Goal: Navigation & Orientation: Understand site structure

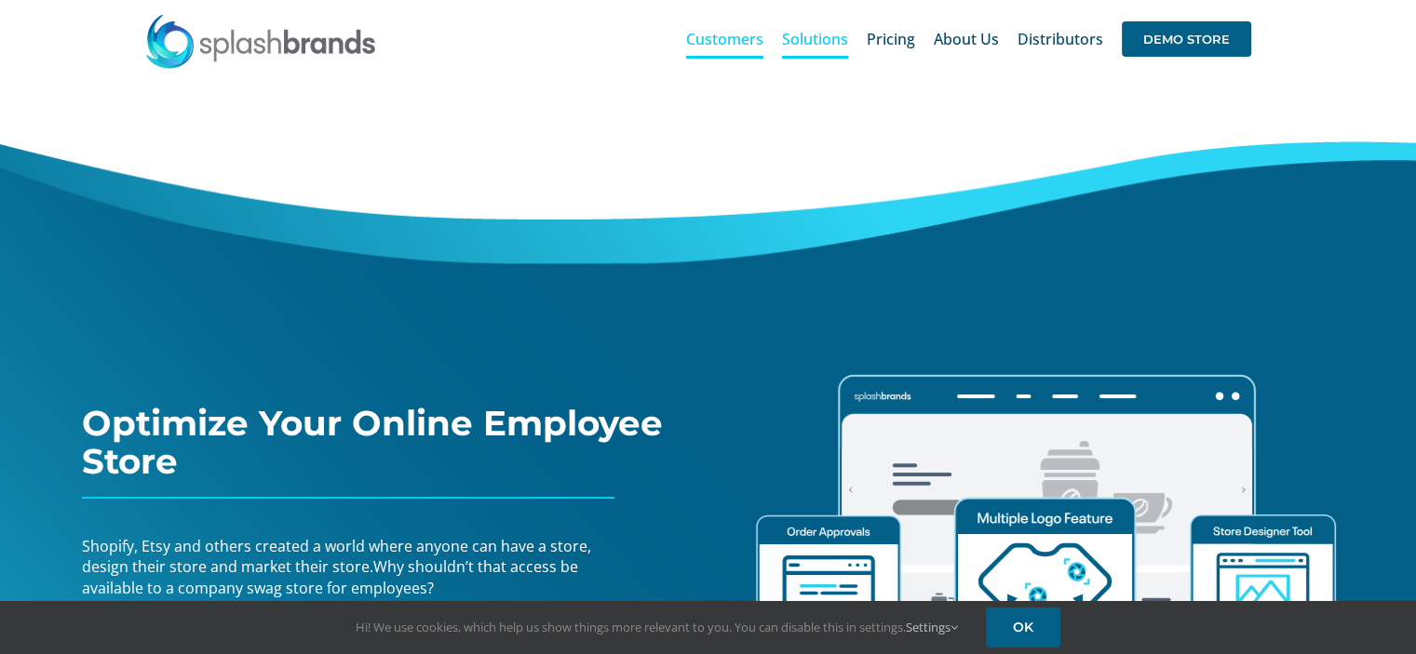
click at [741, 44] on span "Customers" at bounding box center [724, 39] width 77 height 15
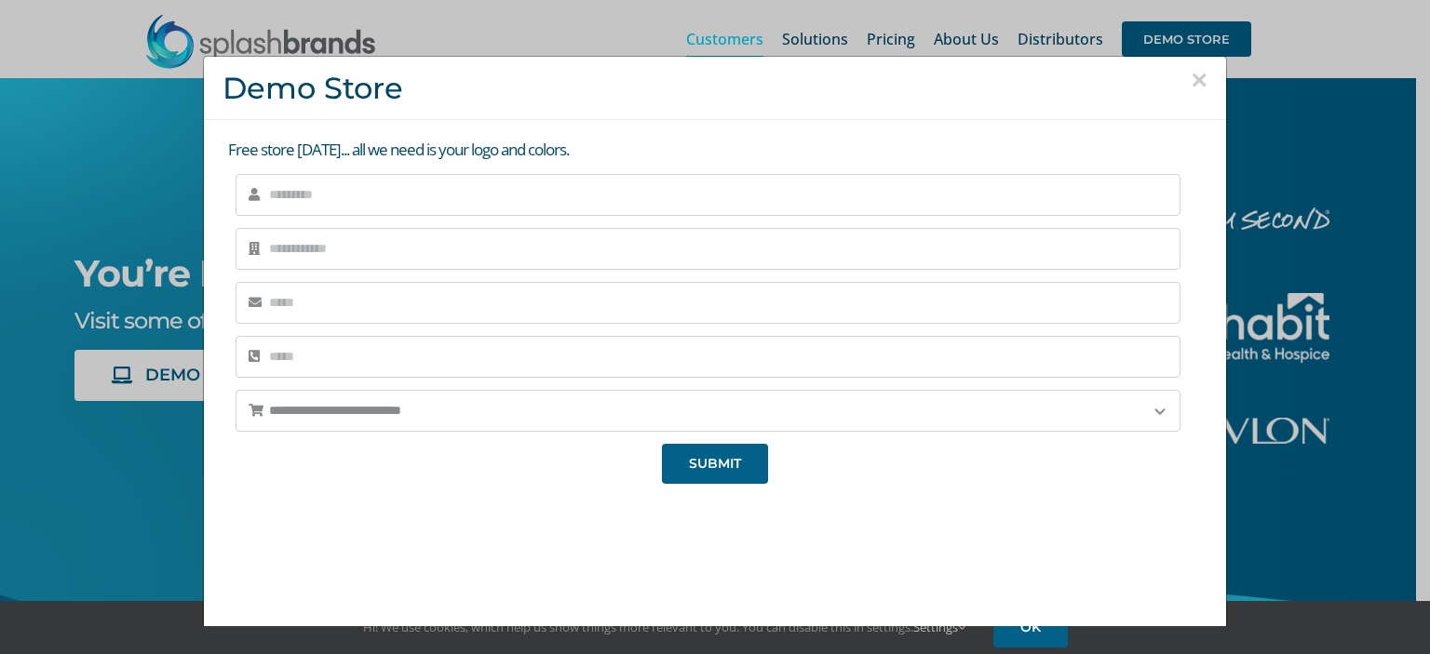
click at [60, 191] on div "**********" at bounding box center [715, 327] width 1430 height 654
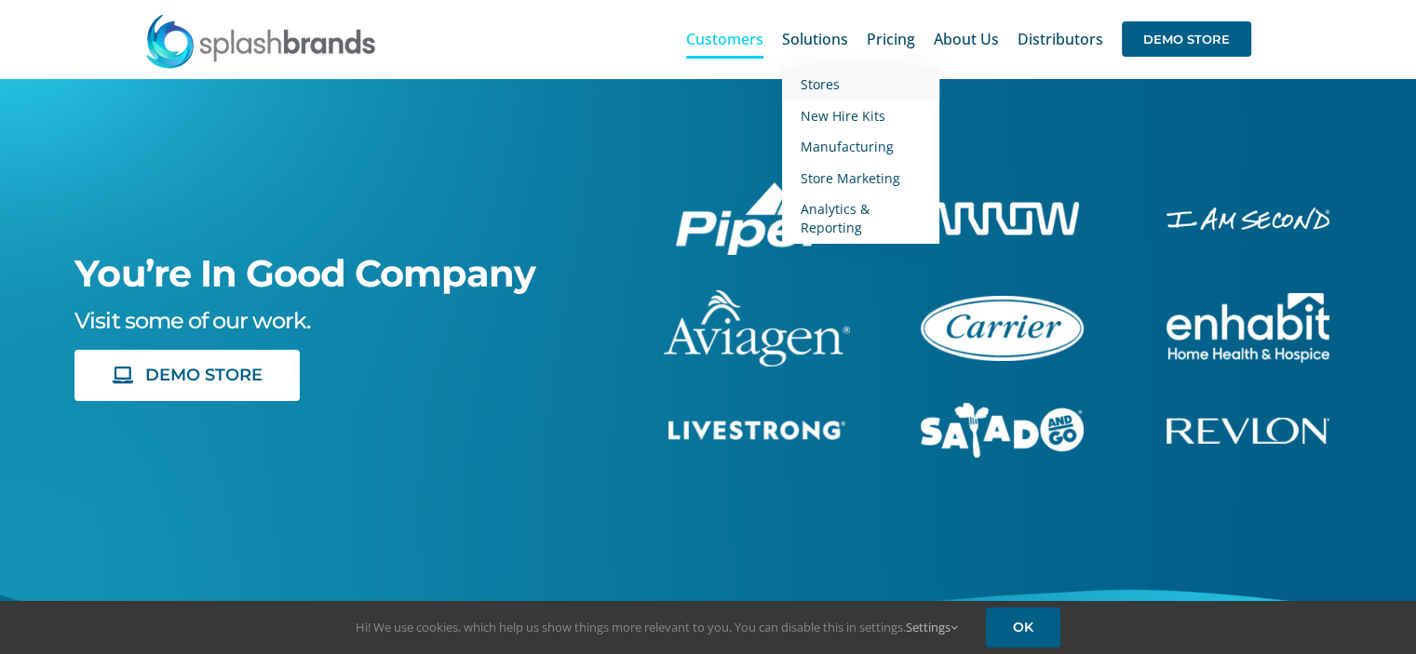
click at [816, 88] on span "Stores" at bounding box center [820, 84] width 39 height 18
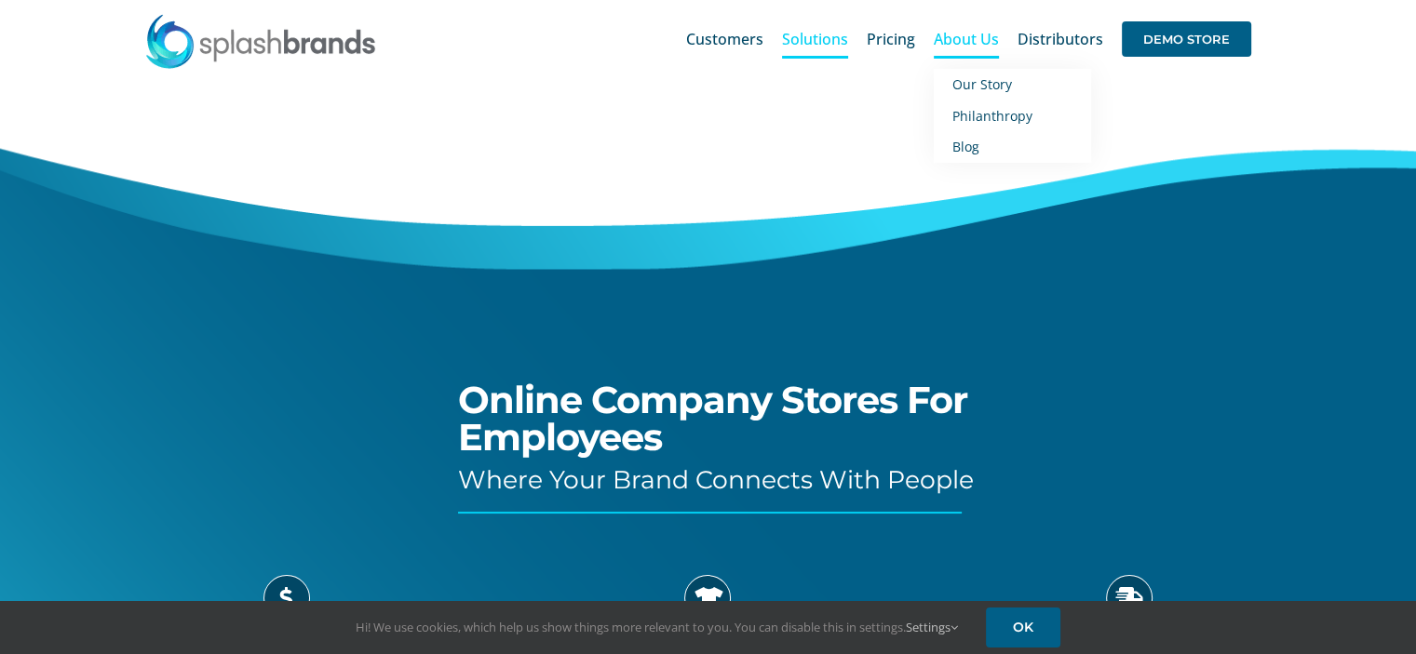
click at [956, 41] on span "About Us" at bounding box center [966, 39] width 65 height 15
click at [977, 81] on span "Our Story" at bounding box center [982, 84] width 60 height 18
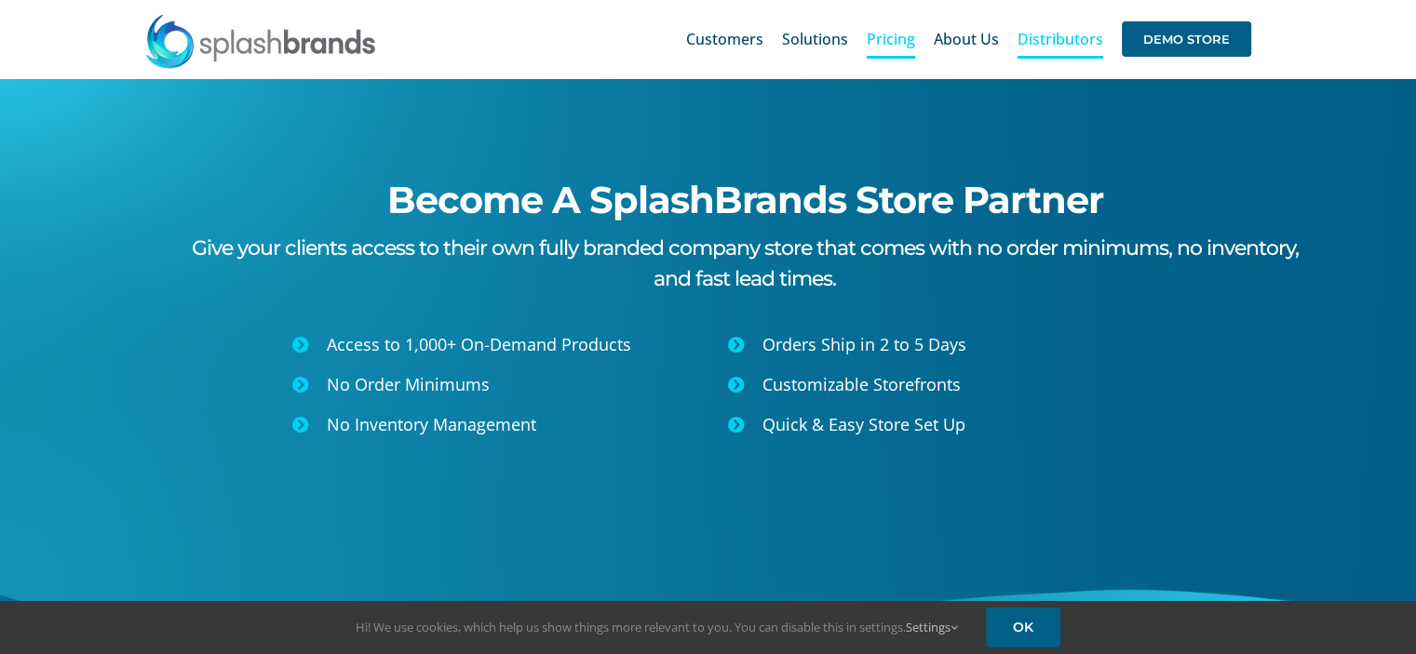
click at [905, 36] on span "Pricing" at bounding box center [891, 39] width 48 height 15
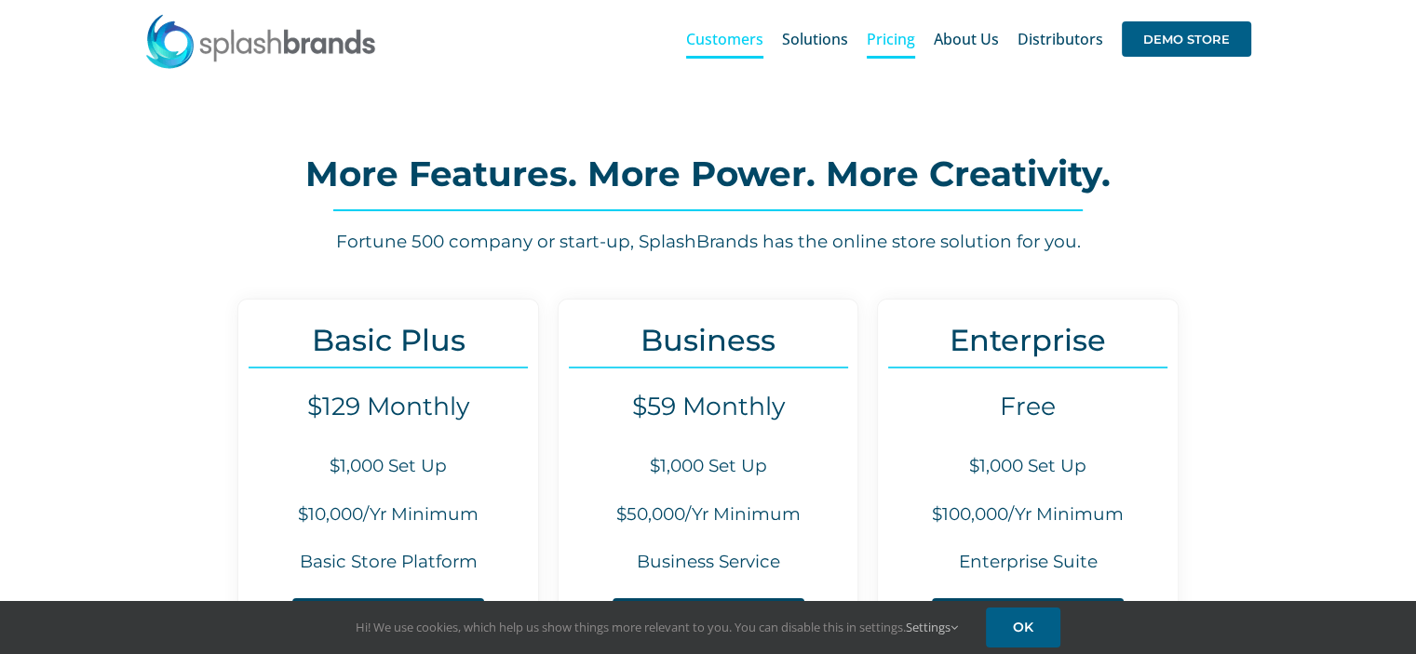
click at [734, 34] on span "Customers" at bounding box center [724, 39] width 77 height 15
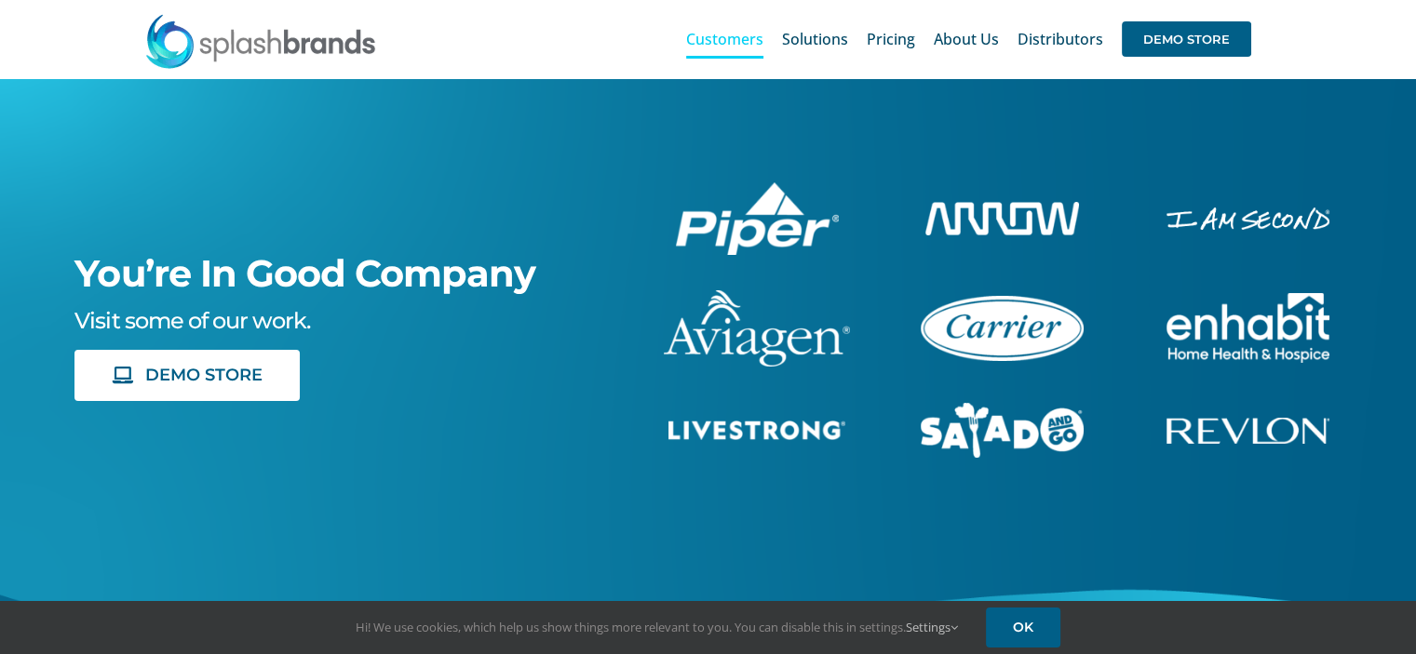
click at [296, 46] on img at bounding box center [260, 41] width 233 height 56
